Goal: Task Accomplishment & Management: Use online tool/utility

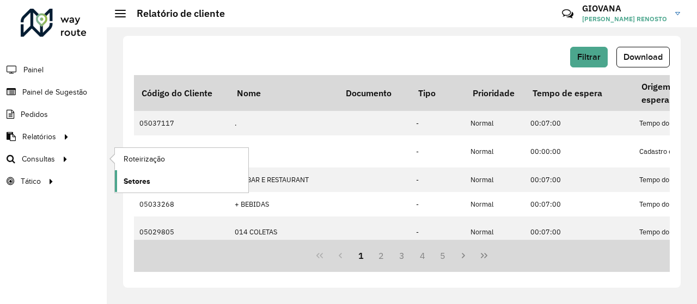
click at [167, 174] on link "Setores" at bounding box center [181, 181] width 133 height 22
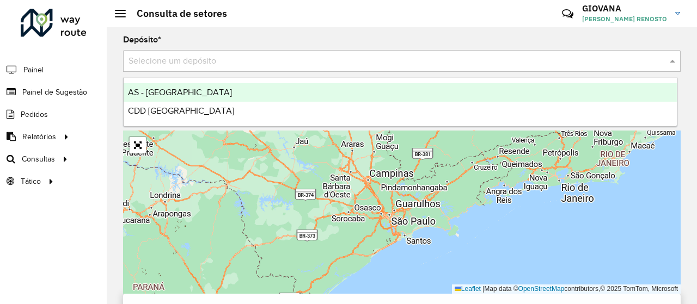
click at [281, 59] on input "text" at bounding box center [391, 61] width 525 height 13
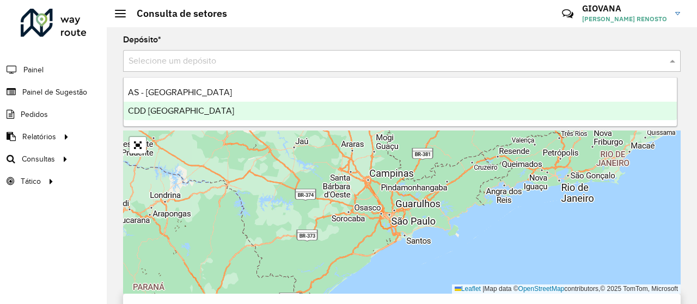
click at [202, 121] on ng-dropdown-panel "AS - [GEOGRAPHIC_DATA] CDD [GEOGRAPHIC_DATA]" at bounding box center [400, 102] width 555 height 50
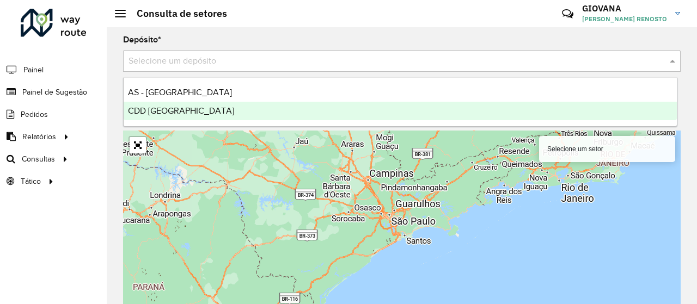
click at [213, 113] on div "CDD [GEOGRAPHIC_DATA]" at bounding box center [400, 111] width 553 height 19
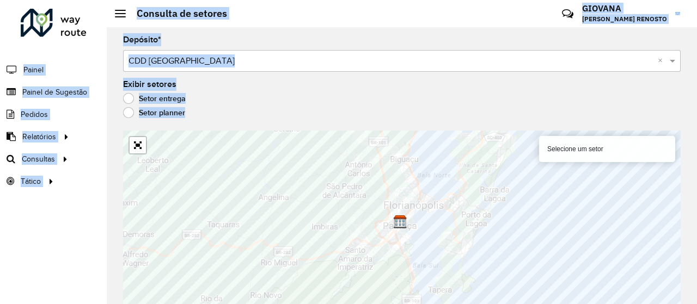
click at [441, 159] on hb-app "Aguarde... Pop-up bloqueado! Seu navegador bloqueou automáticamente a abertura …" at bounding box center [348, 152] width 697 height 304
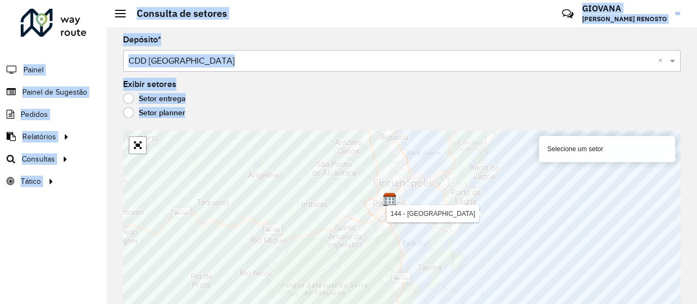
scroll to position [9, 0]
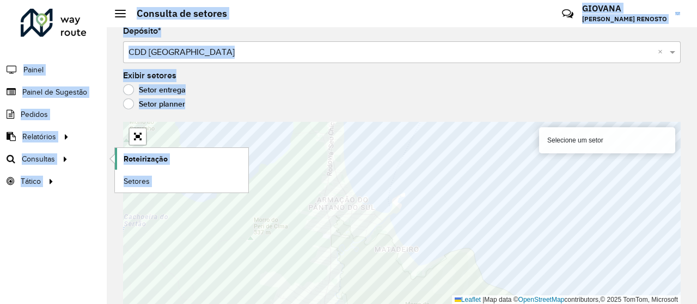
click at [135, 162] on span "Roteirização" at bounding box center [146, 159] width 44 height 11
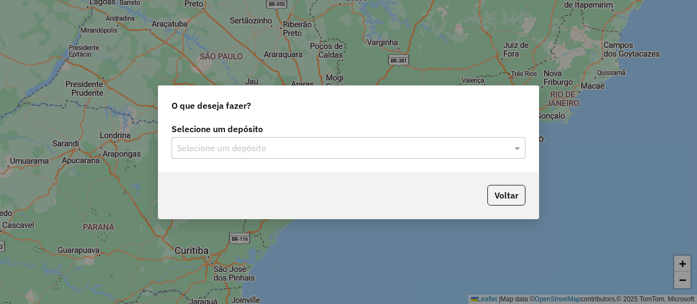
click at [345, 148] on input "text" at bounding box center [337, 148] width 321 height 13
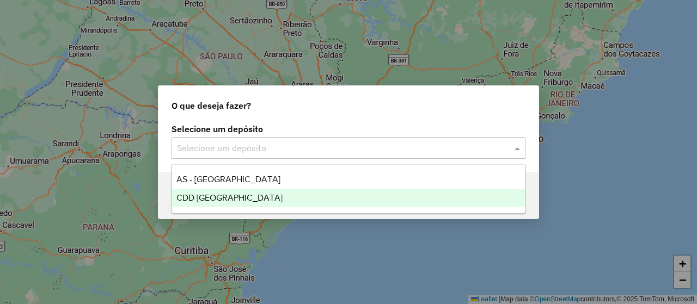
click at [272, 194] on div "CDD [GEOGRAPHIC_DATA]" at bounding box center [348, 198] width 353 height 19
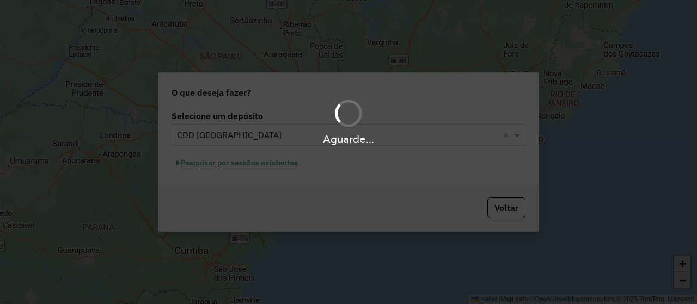
click at [259, 164] on div "Aguarde..." at bounding box center [348, 152] width 697 height 304
click at [271, 167] on div "Aguarde..." at bounding box center [348, 152] width 697 height 304
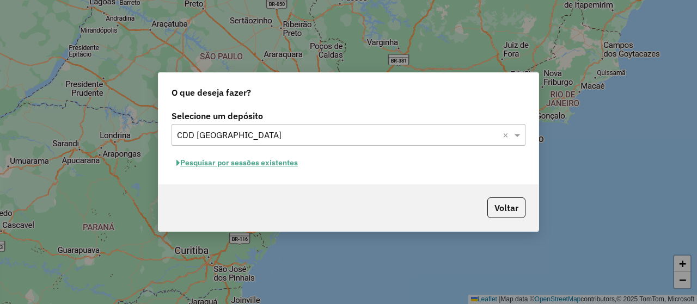
click at [305, 169] on div "Pesquisar por sessões existentes" at bounding box center [349, 163] width 354 height 17
click at [292, 165] on button "Pesquisar por sessões existentes" at bounding box center [237, 163] width 131 height 17
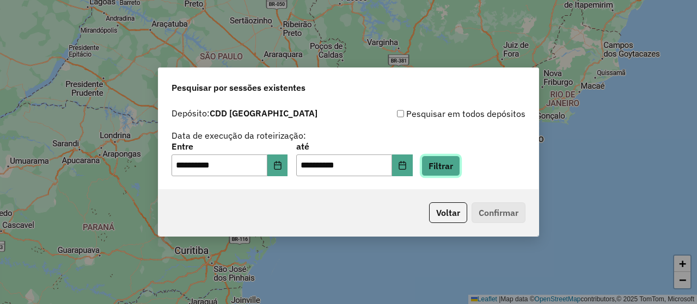
click at [460, 164] on button "Filtrar" at bounding box center [441, 166] width 39 height 21
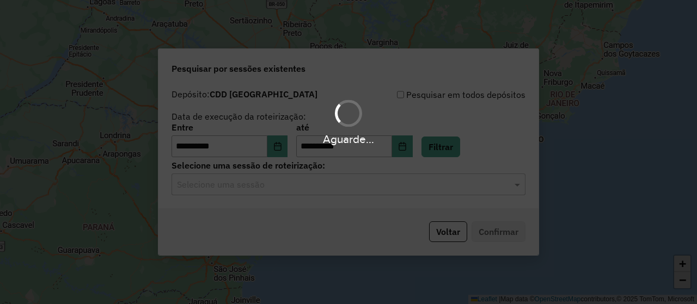
click at [293, 199] on div "Aguarde..." at bounding box center [348, 152] width 697 height 304
click at [334, 193] on div "Aguarde..." at bounding box center [348, 152] width 697 height 304
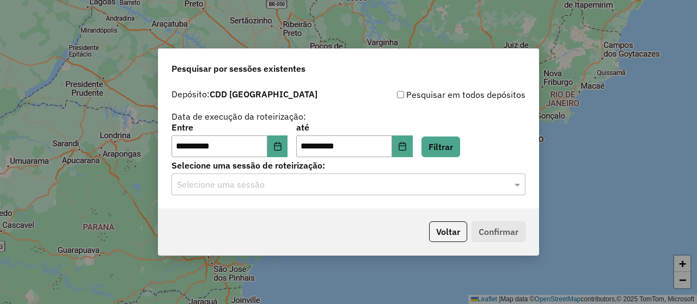
click at [398, 184] on input "text" at bounding box center [337, 185] width 321 height 13
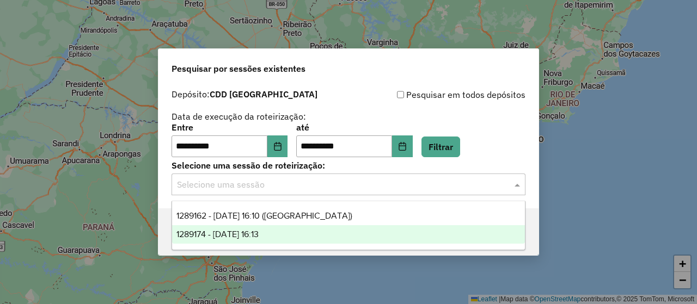
click at [259, 237] on span "1289174 - 06/10/2025 16:13" at bounding box center [217, 234] width 82 height 9
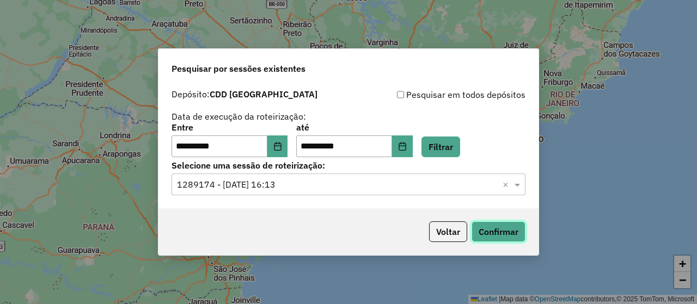
click at [499, 237] on button "Confirmar" at bounding box center [499, 232] width 54 height 21
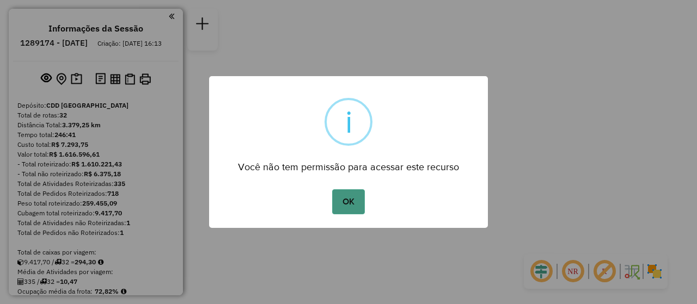
click at [337, 193] on button "OK" at bounding box center [348, 202] width 32 height 25
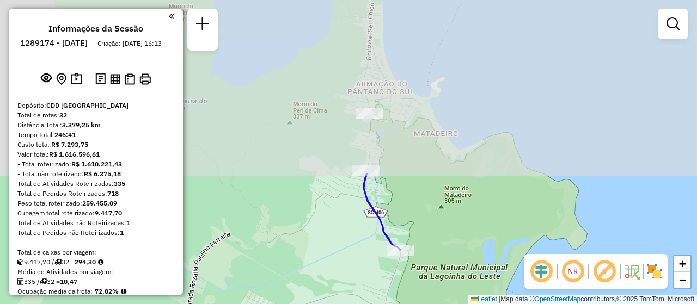
drag, startPoint x: 443, startPoint y: 105, endPoint x: 448, endPoint y: 306, distance: 201.6
click at [448, 304] on html "Aguarde... Pop-up bloqueado! Seu navegador bloqueou automáticamente a abertura …" at bounding box center [348, 152] width 697 height 304
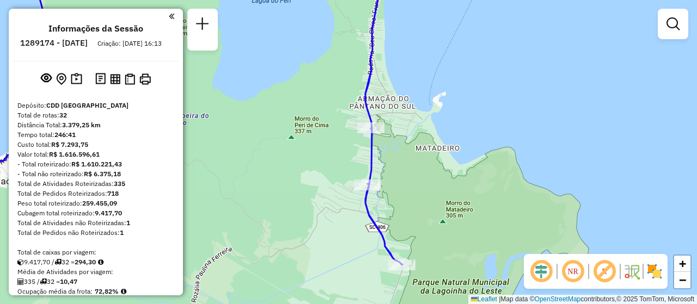
drag, startPoint x: 446, startPoint y: 192, endPoint x: 448, endPoint y: 228, distance: 36.0
click at [448, 228] on div "Janela de atendimento Grade de atendimento Capacidade Transportadoras Veículos …" at bounding box center [348, 152] width 697 height 304
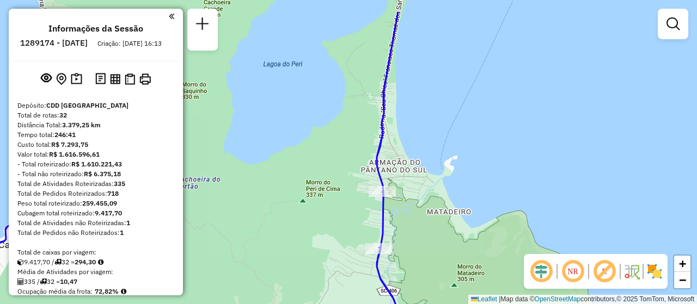
drag, startPoint x: 416, startPoint y: 178, endPoint x: 430, endPoint y: 225, distance: 49.3
click at [430, 225] on div "Janela de atendimento Grade de atendimento Capacidade Transportadoras Veículos …" at bounding box center [348, 152] width 697 height 304
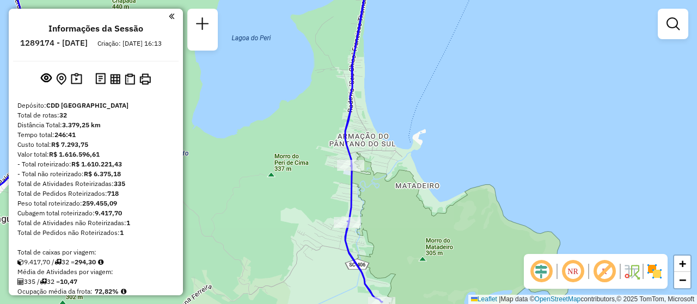
drag, startPoint x: 474, startPoint y: 250, endPoint x: 440, endPoint y: 219, distance: 45.9
click at [440, 219] on div "Janela de atendimento Grade de atendimento Capacidade Transportadoras Veículos …" at bounding box center [348, 152] width 697 height 304
